Goal: Check status: Check status

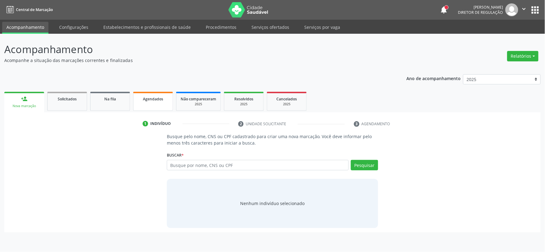
click at [170, 102] on link "Agendados" at bounding box center [153, 101] width 40 height 19
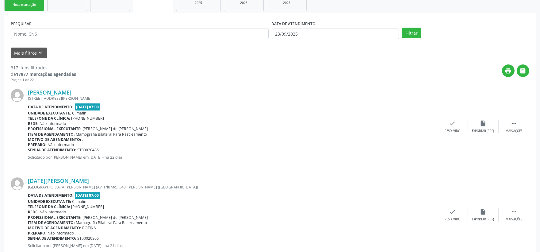
scroll to position [102, 0]
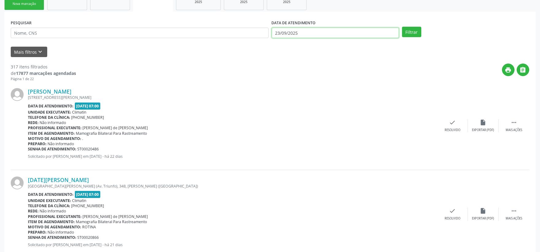
click at [300, 32] on body "Central de Marcação notifications [PERSON_NAME] Diretor de regulação  Configur…" at bounding box center [270, 24] width 540 height 252
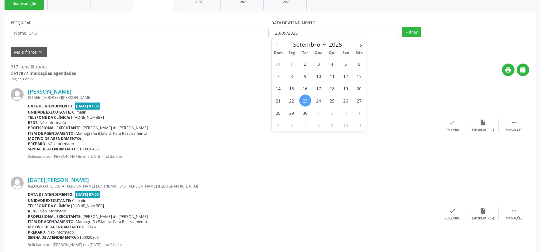
click at [279, 46] on icon at bounding box center [277, 45] width 4 height 4
select select "7"
click at [343, 64] on span "1" at bounding box center [346, 64] width 12 height 12
type input "[DATE]"
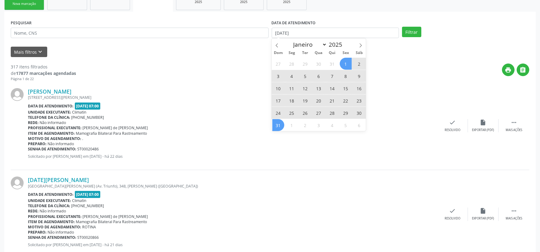
click at [280, 125] on span "31" at bounding box center [278, 125] width 12 height 12
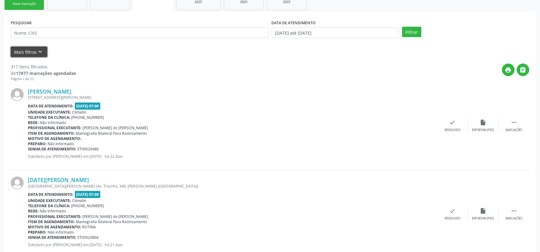
click at [40, 52] on icon "keyboard_arrow_down" at bounding box center [40, 51] width 7 height 7
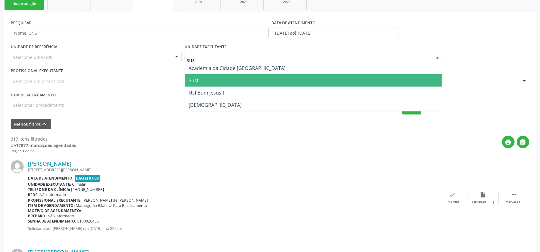
click at [204, 82] on span "Sust" at bounding box center [313, 80] width 257 height 12
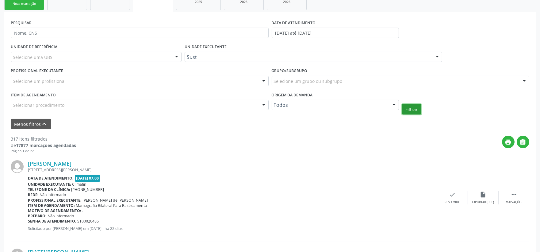
click at [412, 111] on button "Filtrar" at bounding box center [411, 109] width 19 height 10
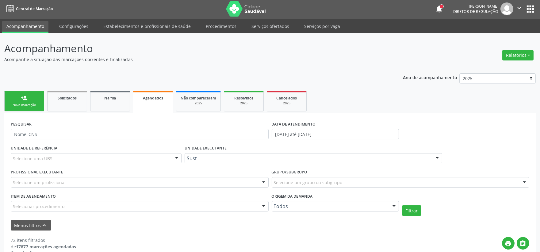
scroll to position [0, 0]
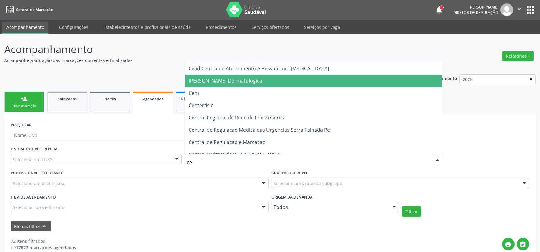
type input "cem"
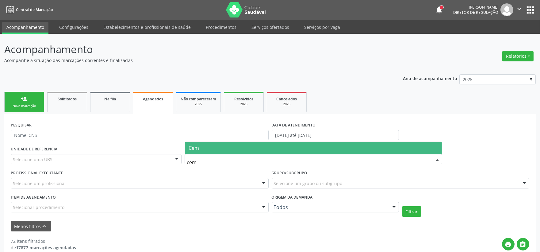
click at [224, 147] on span "Cem" at bounding box center [313, 148] width 257 height 12
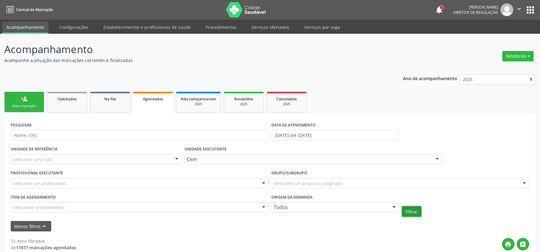
click at [404, 214] on button "Filtrar" at bounding box center [411, 211] width 19 height 10
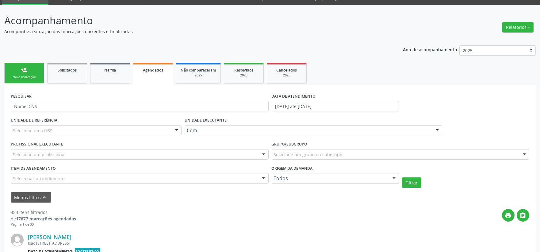
scroll to position [63, 0]
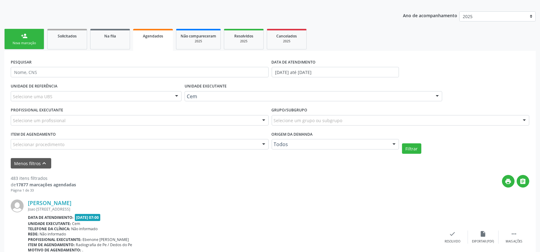
click at [153, 141] on div "Selecionar procedimento" at bounding box center [140, 144] width 258 height 10
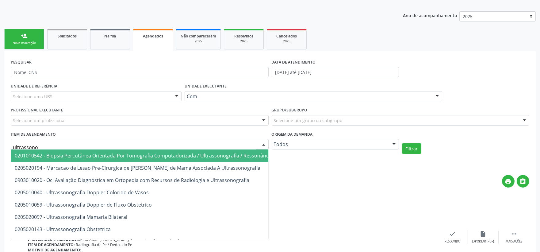
type input "ultrassonog"
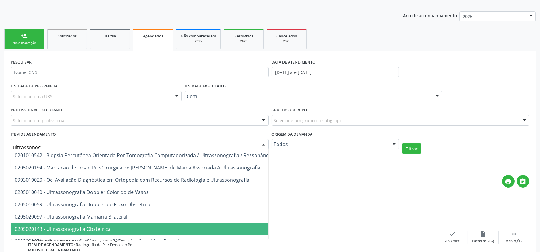
scroll to position [0, 0]
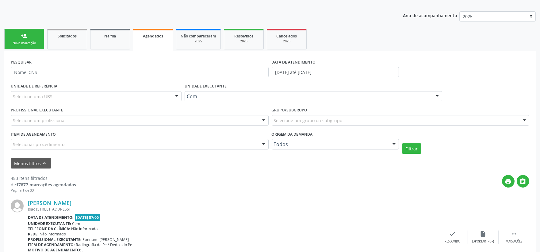
click at [305, 193] on div "[PERSON_NAME] [PERSON_NAME][STREET_ADDRESS] Data de atendimento: [DATE] 07:00 U…" at bounding box center [270, 237] width 519 height 88
click at [91, 143] on div "Selecionar procedimento" at bounding box center [140, 144] width 258 height 10
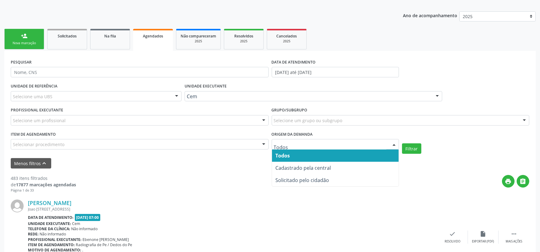
click at [165, 152] on div "Item de agendamento Selecionar procedimento 0304070076 - .Quimioterapia de Leuc…" at bounding box center [139, 142] width 261 height 24
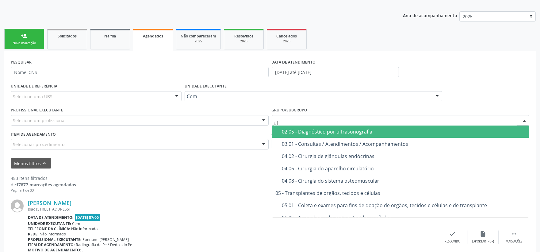
type input "ult"
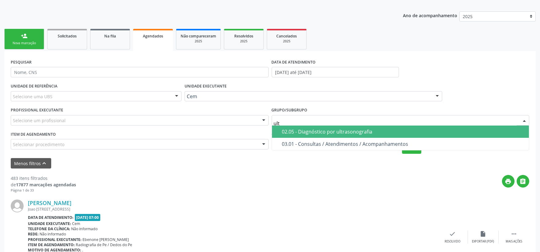
click at [375, 130] on div "02.05 - Diagnóstico por ultrasonografia" at bounding box center [404, 131] width 244 height 5
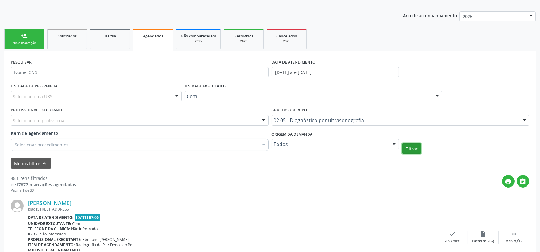
click at [406, 149] on button "Filtrar" at bounding box center [411, 148] width 19 height 10
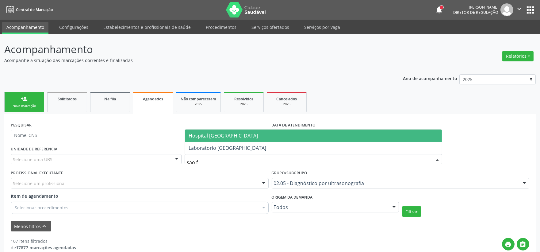
click at [235, 134] on span "Hospital [GEOGRAPHIC_DATA]" at bounding box center [223, 135] width 69 height 7
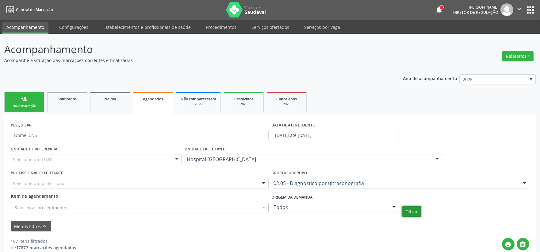
click at [410, 212] on button "Filtrar" at bounding box center [411, 211] width 19 height 10
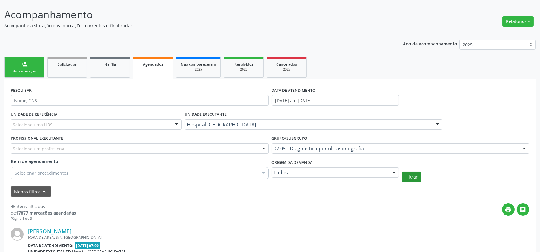
scroll to position [34, 0]
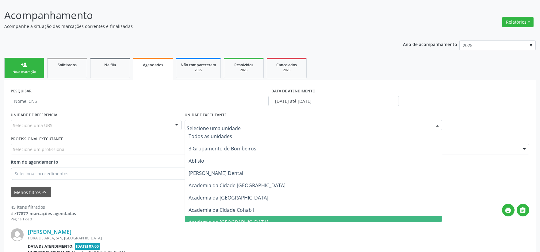
click at [271, 128] on div at bounding box center [314, 125] width 258 height 10
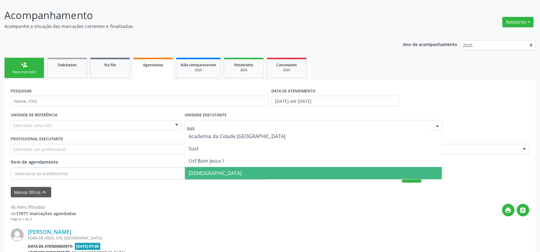
type input "sust"
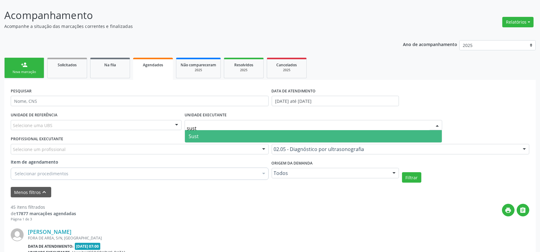
click at [234, 137] on span "Sust" at bounding box center [313, 136] width 257 height 12
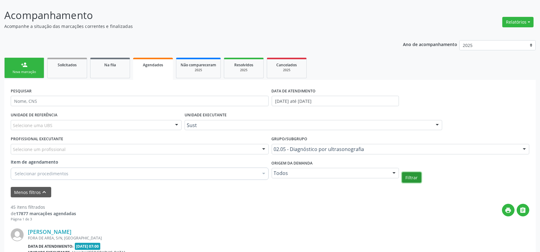
click at [410, 176] on button "Filtrar" at bounding box center [411, 177] width 19 height 10
click at [310, 102] on input "[DATE] até [DATE]" at bounding box center [335, 101] width 127 height 10
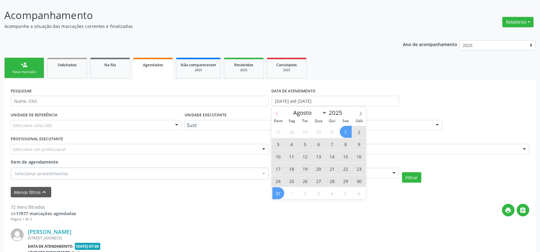
click at [278, 113] on icon at bounding box center [277, 113] width 4 height 4
select select "6"
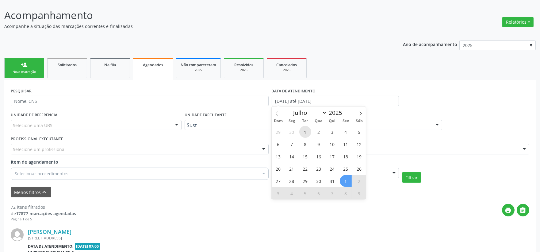
click at [307, 132] on span "1" at bounding box center [305, 132] width 12 height 12
type input "[DATE]"
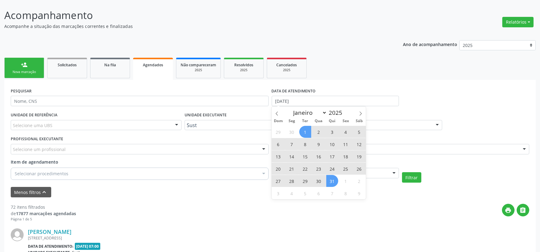
click at [333, 178] on span "31" at bounding box center [332, 181] width 12 height 12
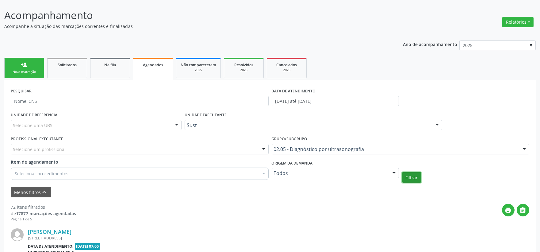
click at [407, 179] on button "Filtrar" at bounding box center [411, 177] width 19 height 10
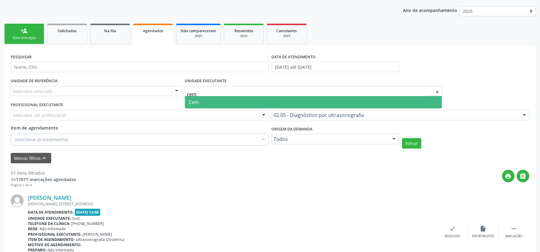
click at [203, 100] on span "Cem" at bounding box center [313, 102] width 257 height 12
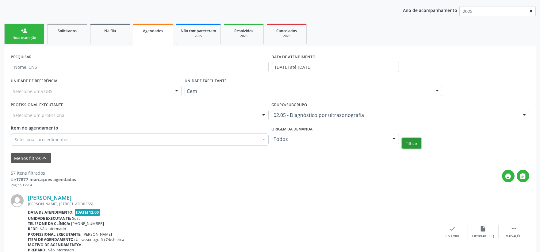
click at [406, 144] on button "Filtrar" at bounding box center [411, 143] width 19 height 10
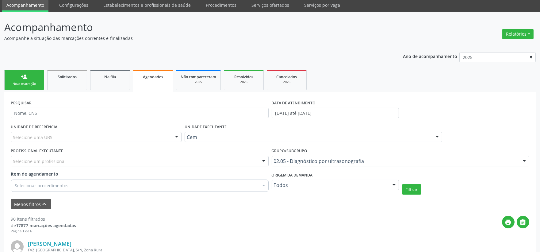
scroll to position [34, 0]
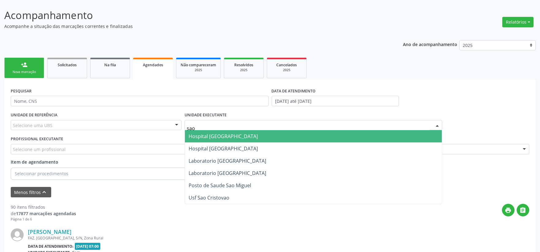
type input "sao f"
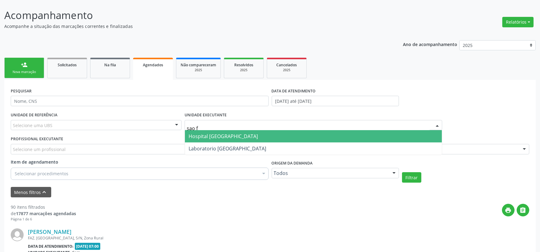
click at [215, 138] on span "Hospital [GEOGRAPHIC_DATA]" at bounding box center [223, 136] width 69 height 7
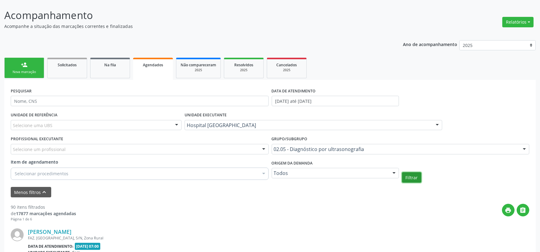
click at [412, 173] on button "Filtrar" at bounding box center [411, 177] width 19 height 10
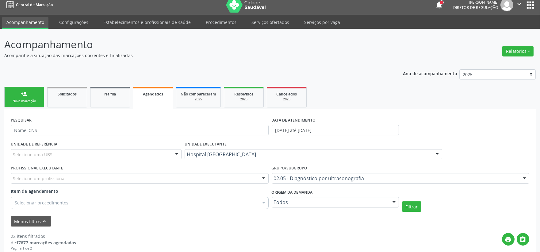
scroll to position [0, 0]
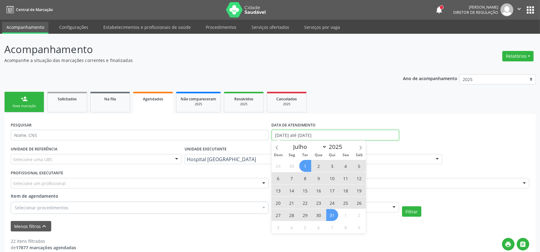
click at [330, 135] on input "[DATE] até [DATE]" at bounding box center [335, 135] width 127 height 10
click at [359, 146] on icon at bounding box center [361, 147] width 4 height 4
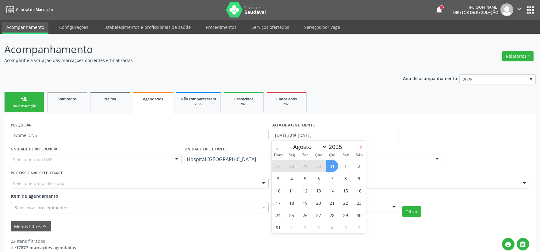
click at [359, 146] on icon at bounding box center [361, 147] width 4 height 4
select select "8"
click at [293, 167] on span "1" at bounding box center [292, 166] width 12 height 12
type input "[DATE]"
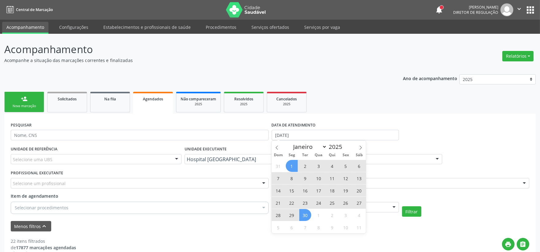
click at [302, 218] on span "30" at bounding box center [305, 215] width 12 height 12
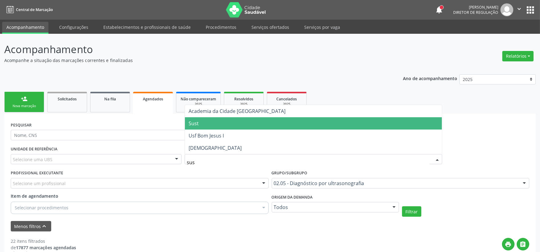
click at [215, 125] on span "Sust" at bounding box center [313, 123] width 257 height 12
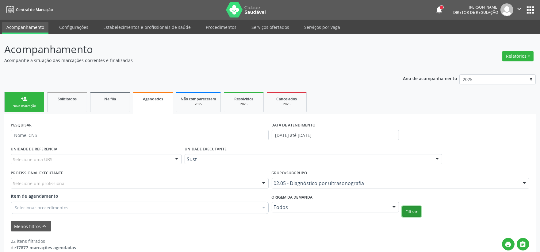
click at [415, 215] on button "Filtrar" at bounding box center [411, 211] width 19 height 10
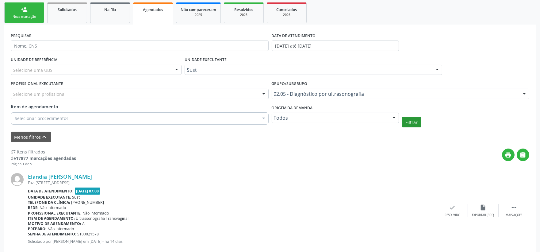
scroll to position [97, 0]
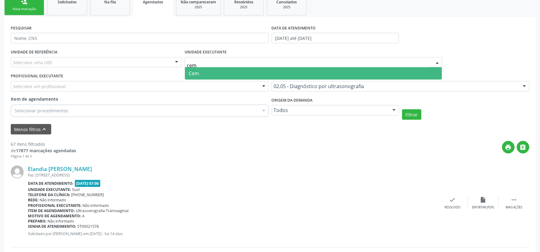
click at [216, 70] on span "Cem" at bounding box center [313, 73] width 257 height 12
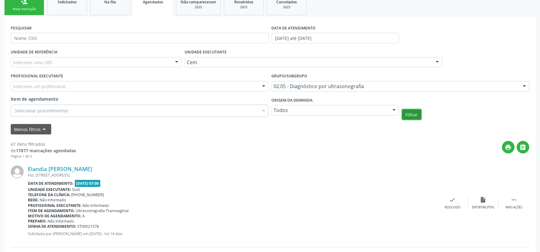
click at [409, 116] on button "Filtrar" at bounding box center [411, 114] width 19 height 10
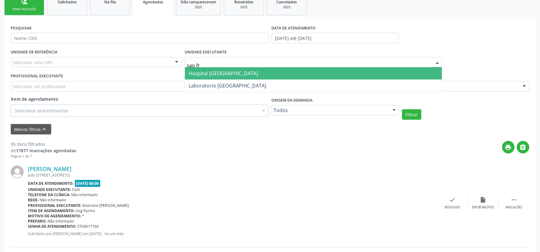
click at [275, 69] on span "Hospital [GEOGRAPHIC_DATA]" at bounding box center [313, 73] width 257 height 12
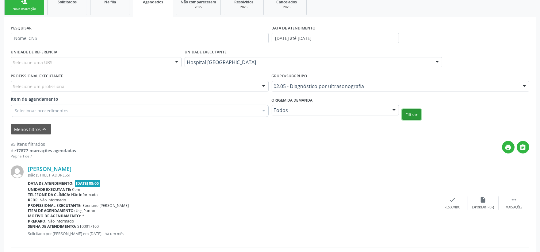
click at [404, 112] on button "Filtrar" at bounding box center [411, 114] width 19 height 10
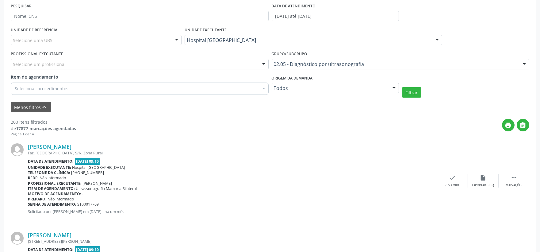
scroll to position [131, 0]
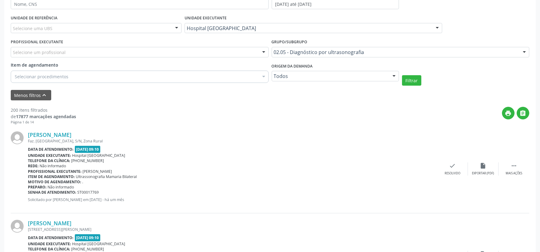
click at [499, 83] on div "Filtrar" at bounding box center [466, 80] width 130 height 10
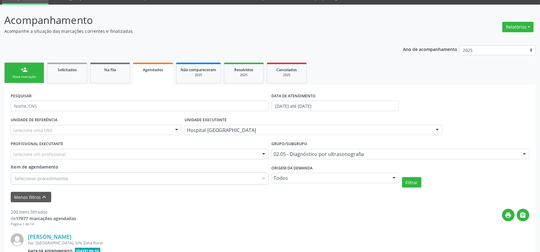
scroll to position [29, 0]
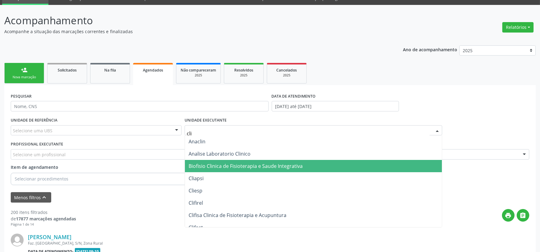
type input "clim"
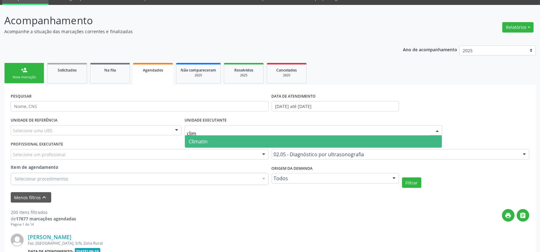
click at [246, 143] on span "Climatin" at bounding box center [313, 141] width 257 height 12
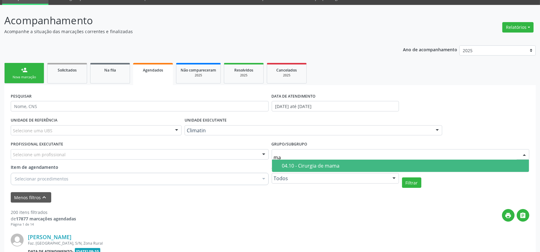
type input "m"
click at [238, 197] on div "Menos filtros keyboard_arrow_up" at bounding box center [270, 197] width 522 height 11
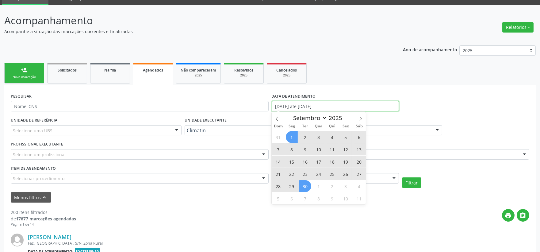
click at [309, 106] on input "[DATE] até [DATE]" at bounding box center [335, 106] width 127 height 10
click at [277, 118] on icon at bounding box center [277, 119] width 4 height 4
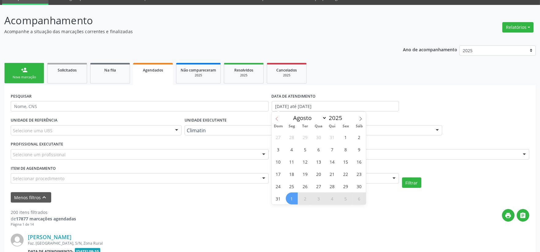
click at [277, 118] on icon at bounding box center [277, 119] width 4 height 4
select select "6"
click at [302, 137] on span "1" at bounding box center [305, 137] width 12 height 12
type input "[DATE]"
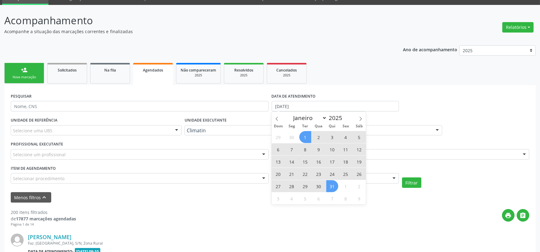
click at [334, 183] on span "31" at bounding box center [332, 186] width 12 height 12
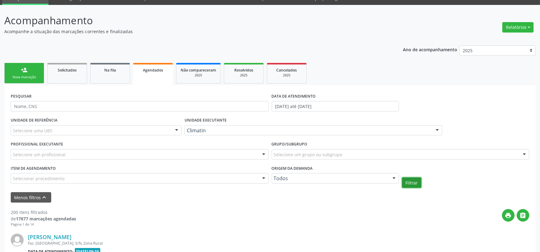
click at [407, 183] on button "Filtrar" at bounding box center [411, 182] width 19 height 10
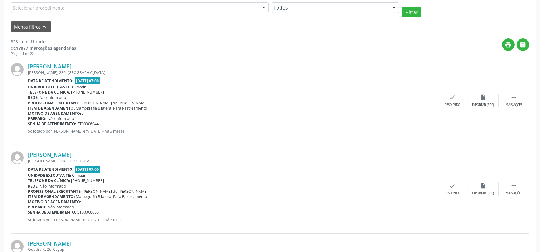
scroll to position [63, 0]
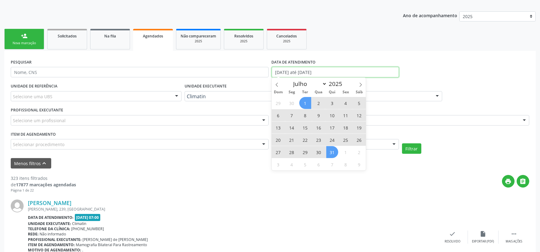
click at [326, 72] on input "[DATE] até [DATE]" at bounding box center [335, 72] width 127 height 10
click at [362, 84] on icon at bounding box center [361, 85] width 4 height 4
select select "7"
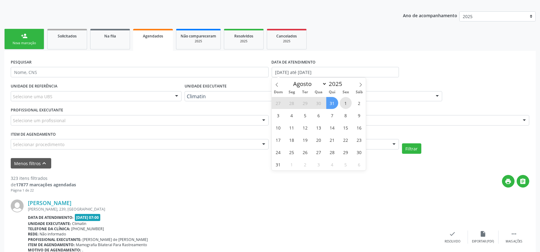
click at [344, 102] on span "1" at bounding box center [346, 103] width 12 height 12
type input "[DATE]"
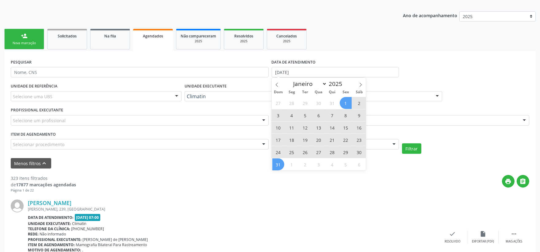
click at [279, 160] on span "31" at bounding box center [278, 164] width 12 height 12
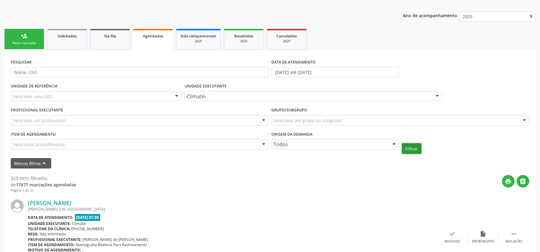
click at [410, 149] on button "Filtrar" at bounding box center [411, 148] width 19 height 10
click at [349, 73] on input "[DATE] até [DATE]" at bounding box center [335, 72] width 127 height 10
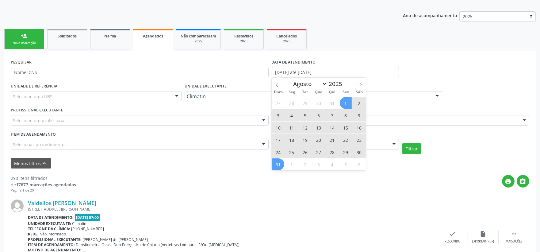
click at [363, 86] on icon at bounding box center [361, 85] width 4 height 4
select select "8"
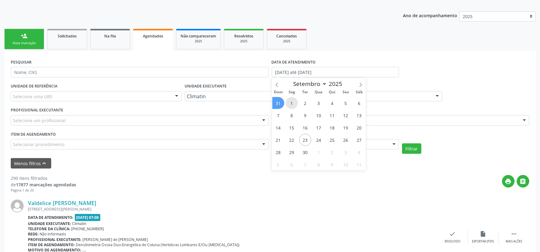
click at [295, 103] on span "1" at bounding box center [292, 103] width 12 height 12
type input "[DATE]"
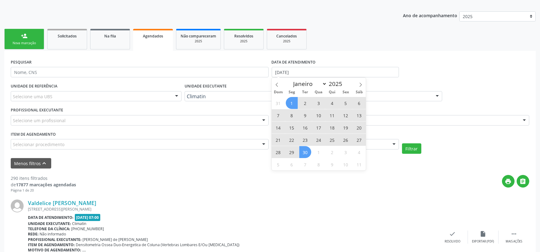
click at [305, 149] on span "30" at bounding box center [305, 152] width 12 height 12
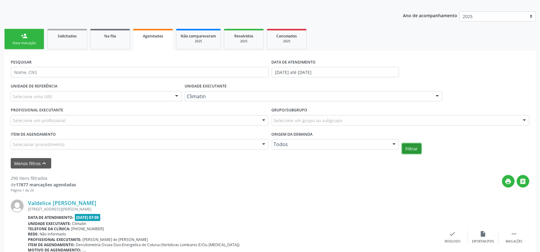
click at [404, 149] on button "Filtrar" at bounding box center [411, 148] width 19 height 10
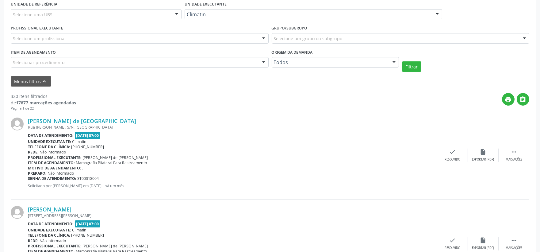
scroll to position [131, 0]
